Goal: Obtain resource: Download file/media

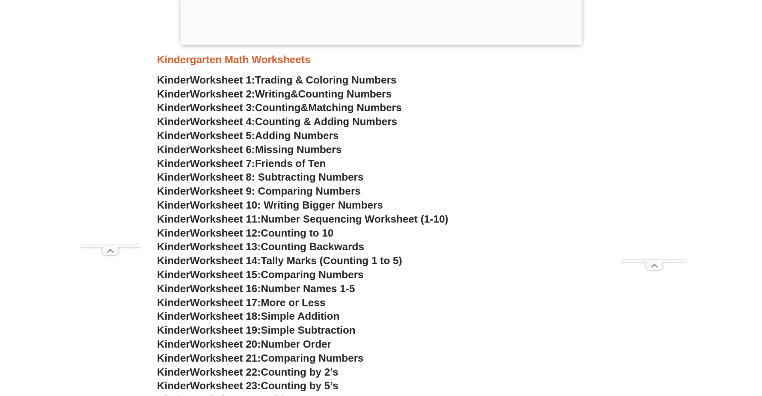
scroll to position [397, 0]
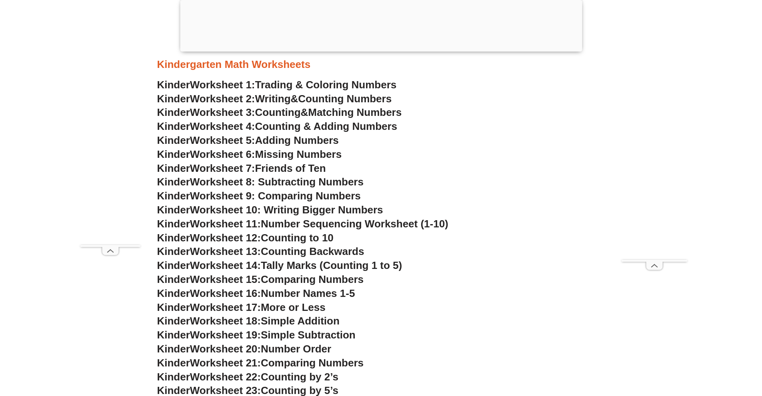
click at [288, 136] on span "Adding Numbers" at bounding box center [297, 140] width 84 height 12
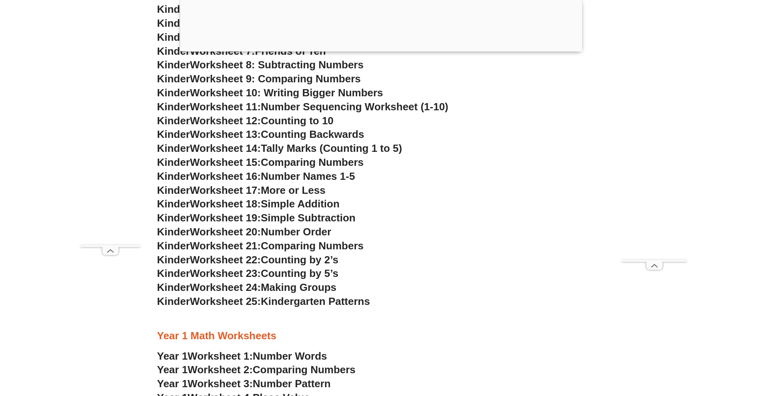
scroll to position [517, 0]
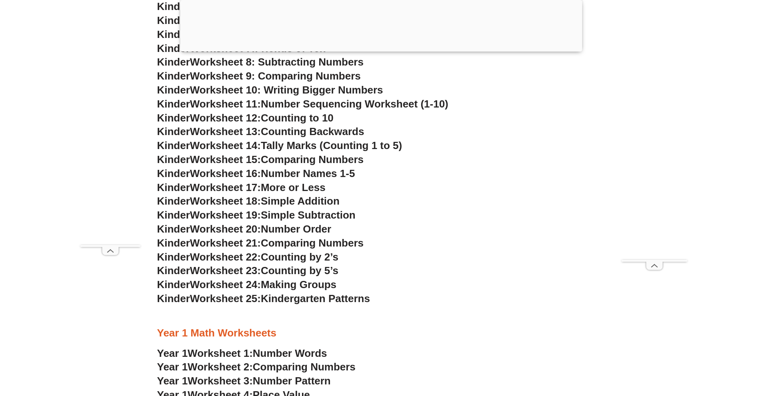
click at [241, 198] on span "Worksheet 18:" at bounding box center [225, 201] width 71 height 12
click at [268, 199] on span "Simple Addition" at bounding box center [300, 201] width 79 height 12
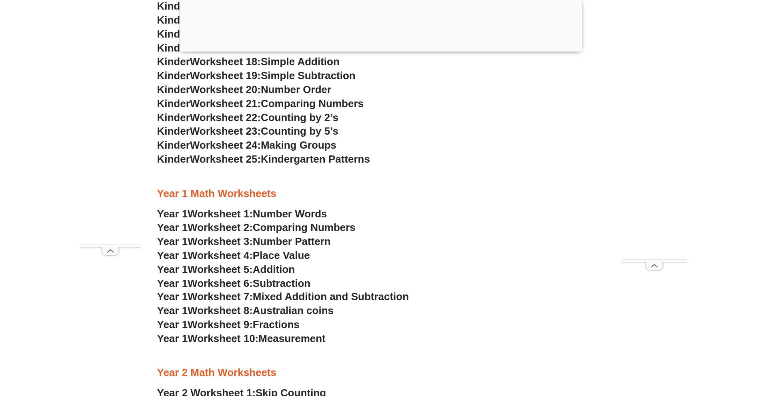
scroll to position [717, 0]
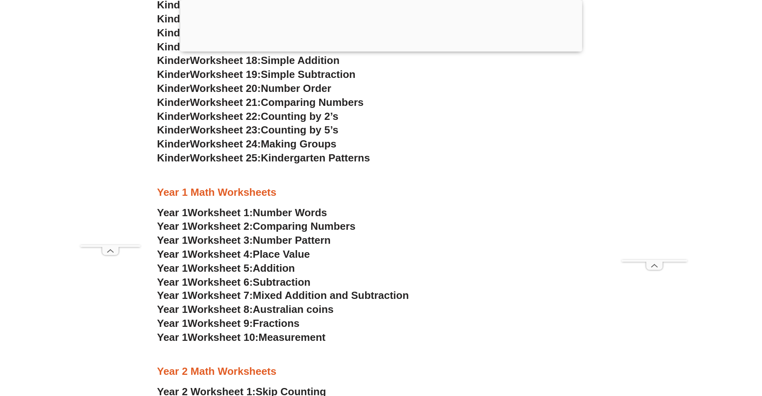
click at [373, 50] on div at bounding box center [381, 50] width 402 height 0
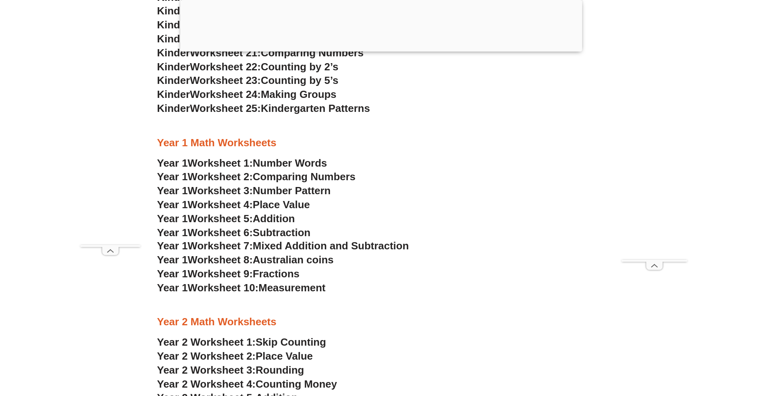
scroll to position [668, 0]
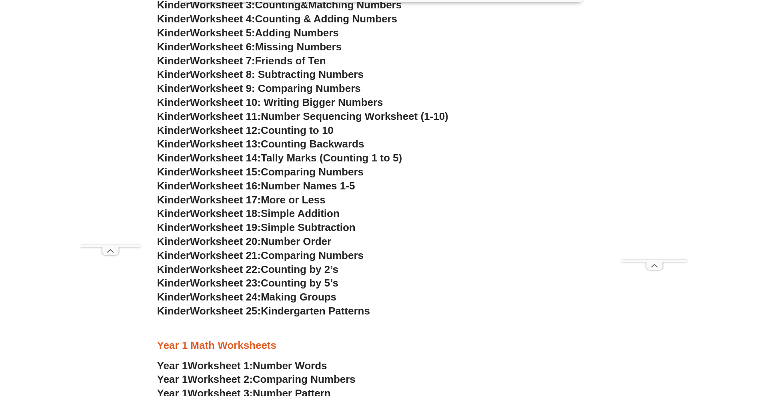
scroll to position [397, 0]
